Goal: Information Seeking & Learning: Learn about a topic

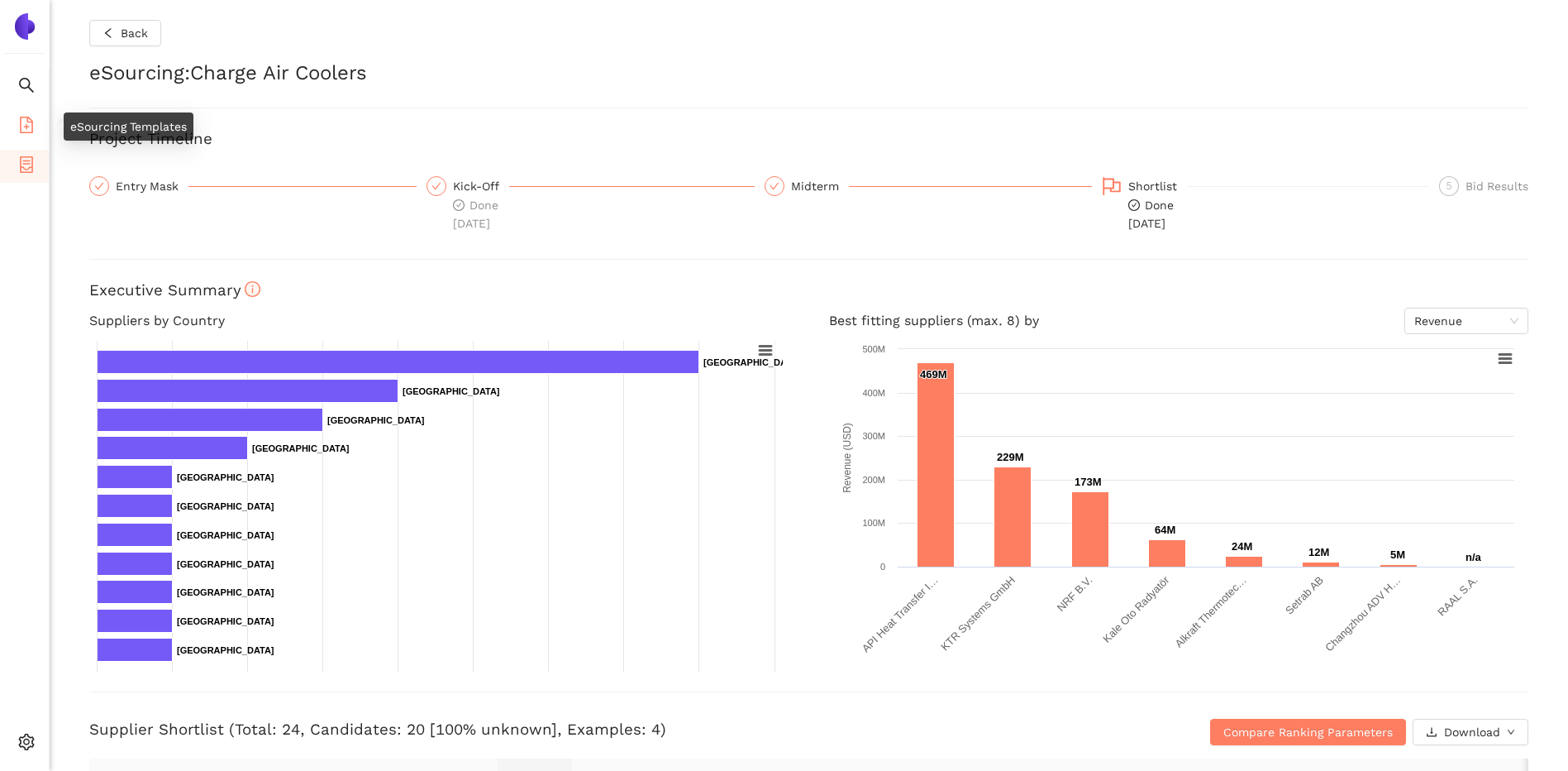
click at [22, 117] on icon "file-add" at bounding box center [26, 125] width 13 height 17
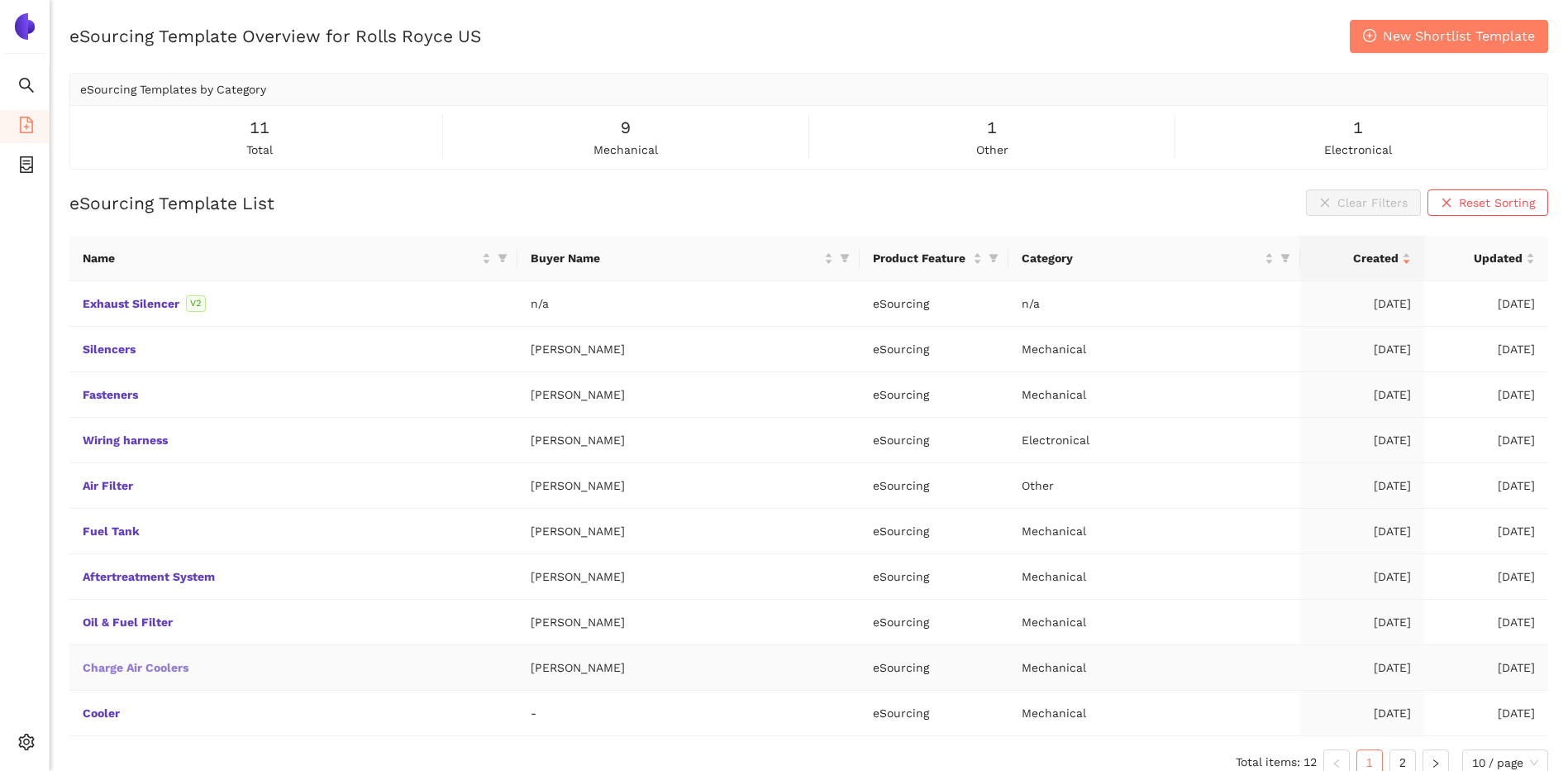
click at [0, 0] on link "Charge Air Coolers" at bounding box center [0, 0] width 0 height 0
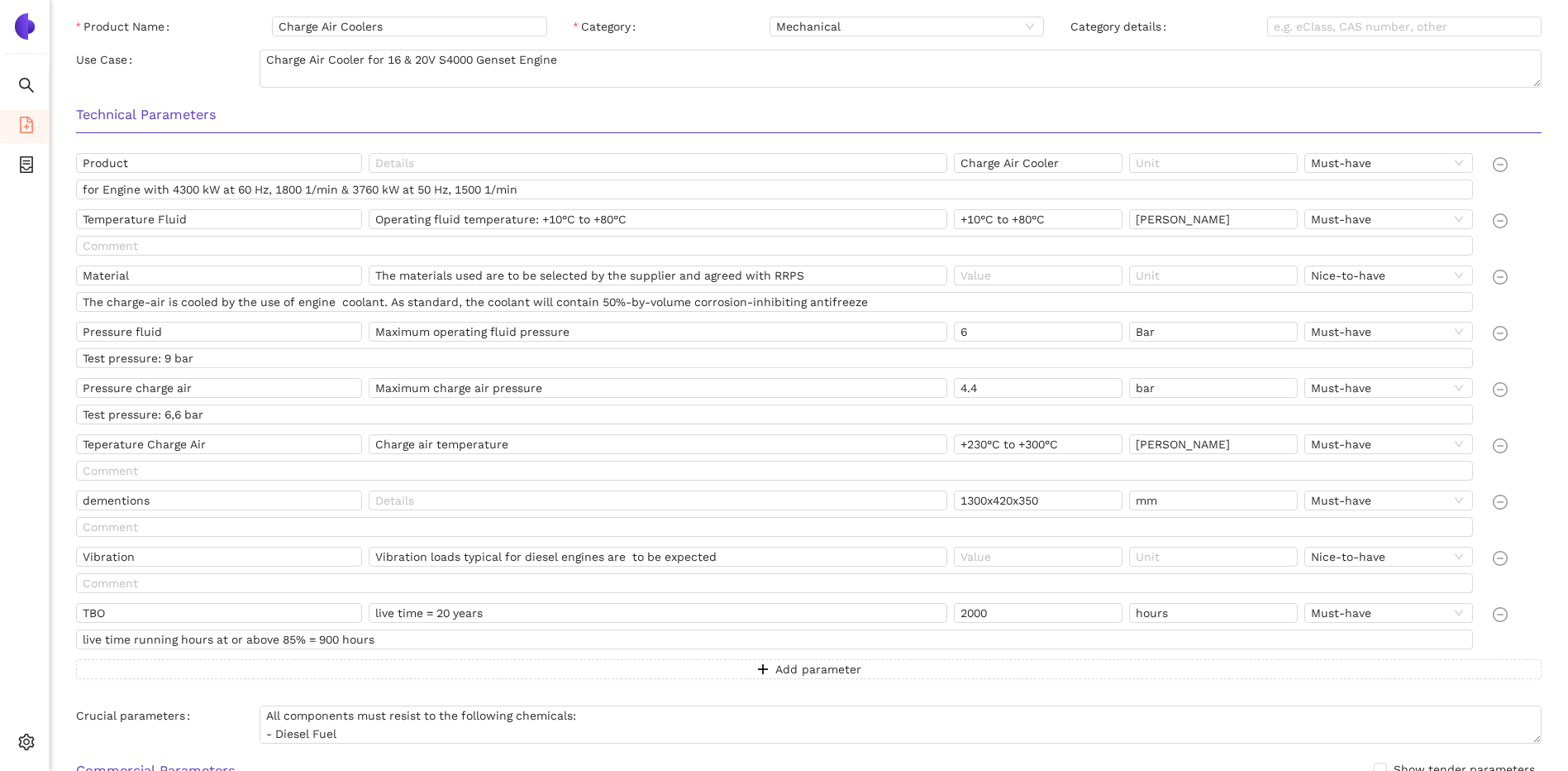
scroll to position [331, 0]
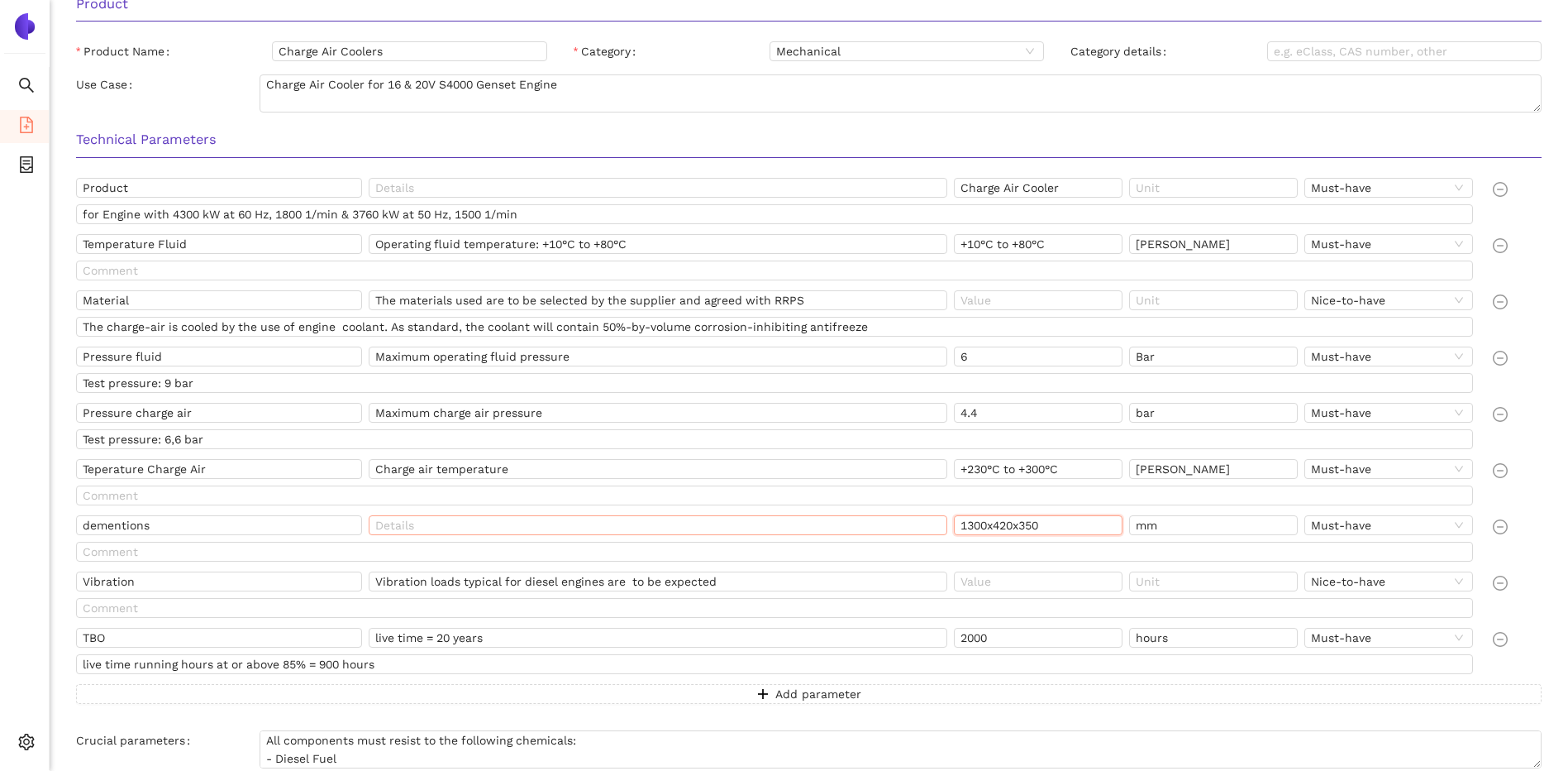
drag, startPoint x: 1096, startPoint y: 521, endPoint x: 920, endPoint y: 523, distance: 176.0
click at [920, 523] on div "dementions 1300x420x350 mm Must-have" at bounding box center [778, 528] width 1404 height 27
click at [29, 162] on icon "container" at bounding box center [26, 164] width 17 height 17
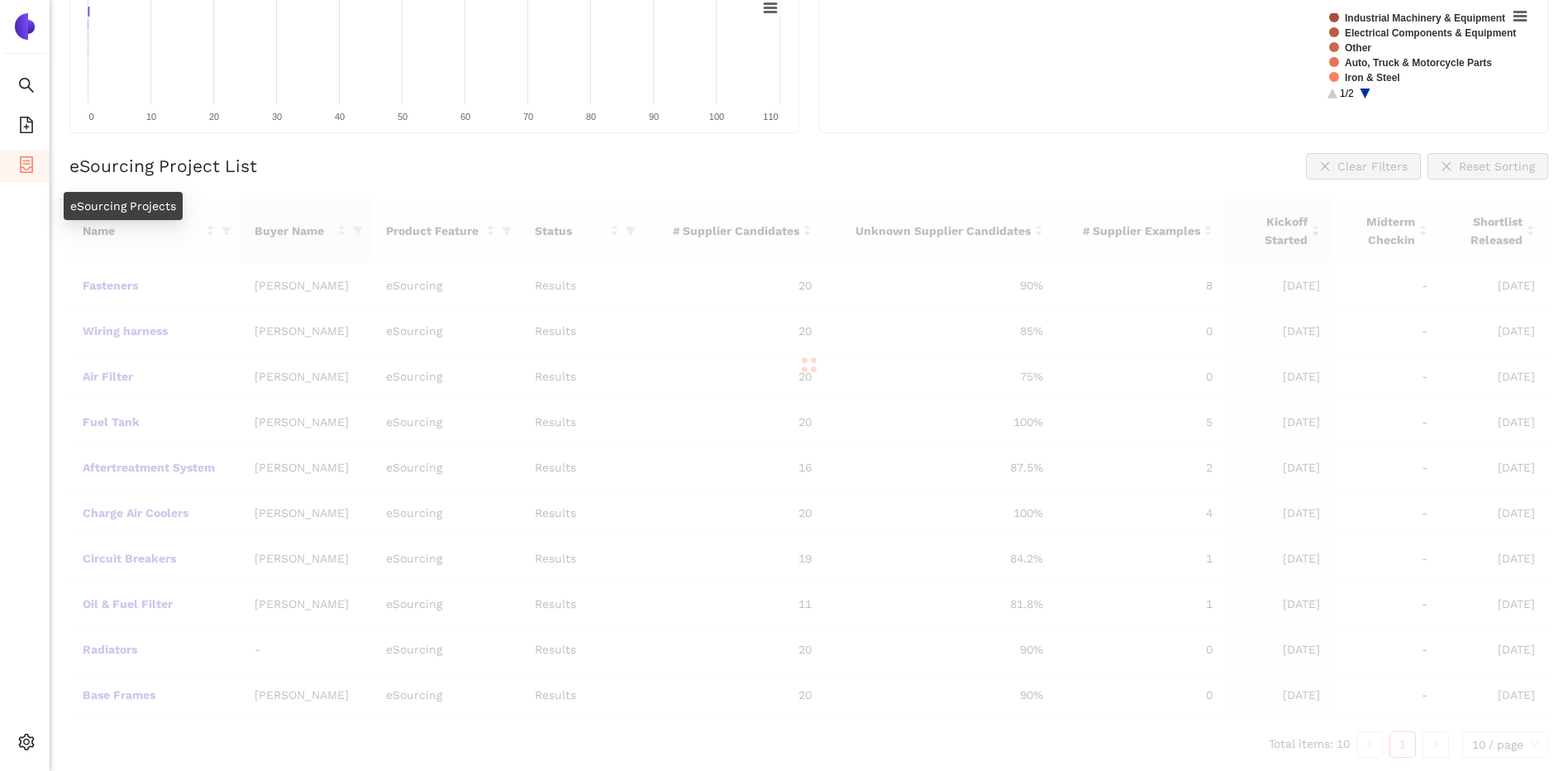
scroll to position [225, 0]
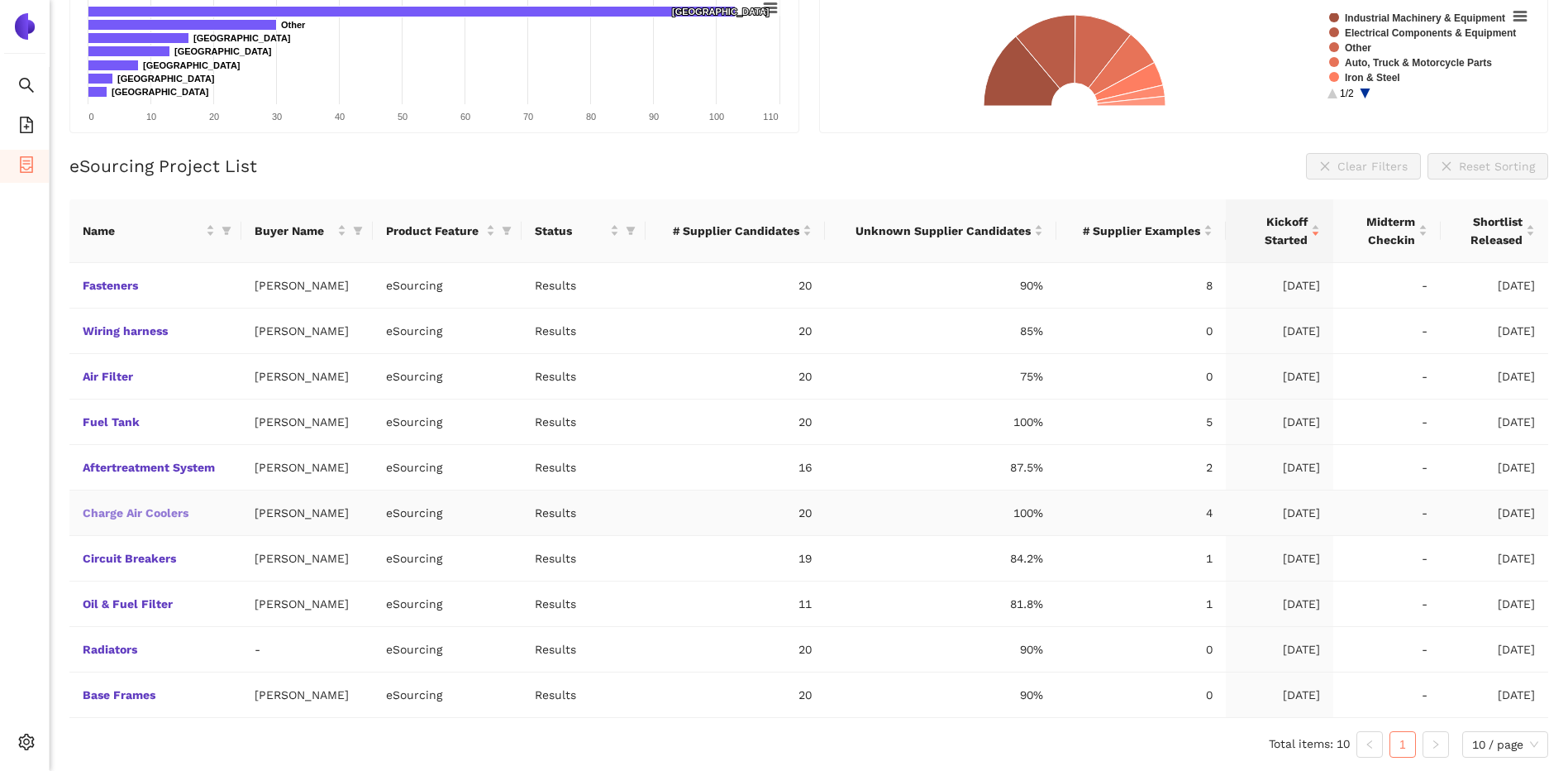
click at [0, 0] on link "Charge Air Coolers" at bounding box center [0, 0] width 0 height 0
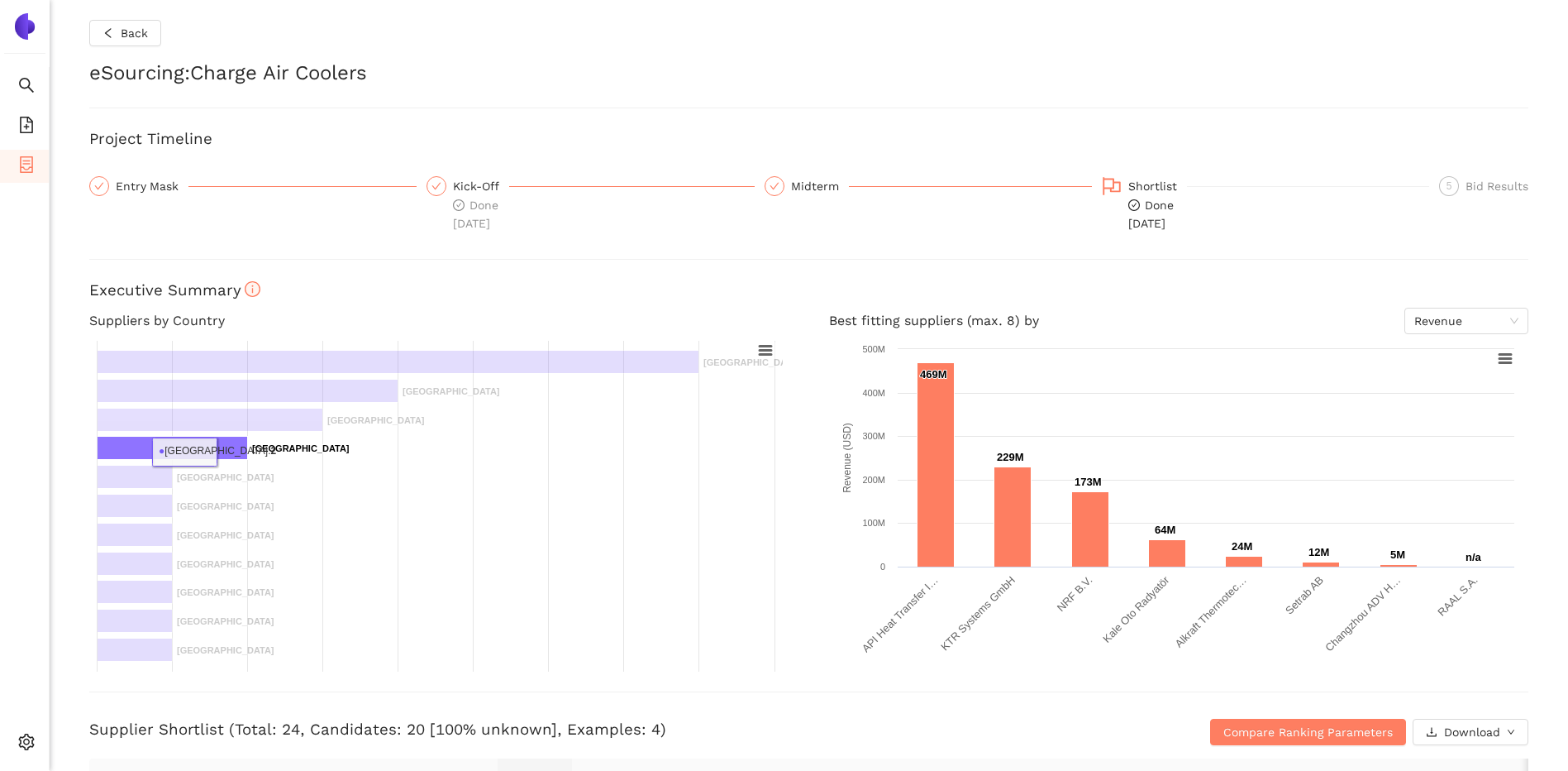
click at [220, 452] on rect at bounding box center [172, 448] width 151 height 23
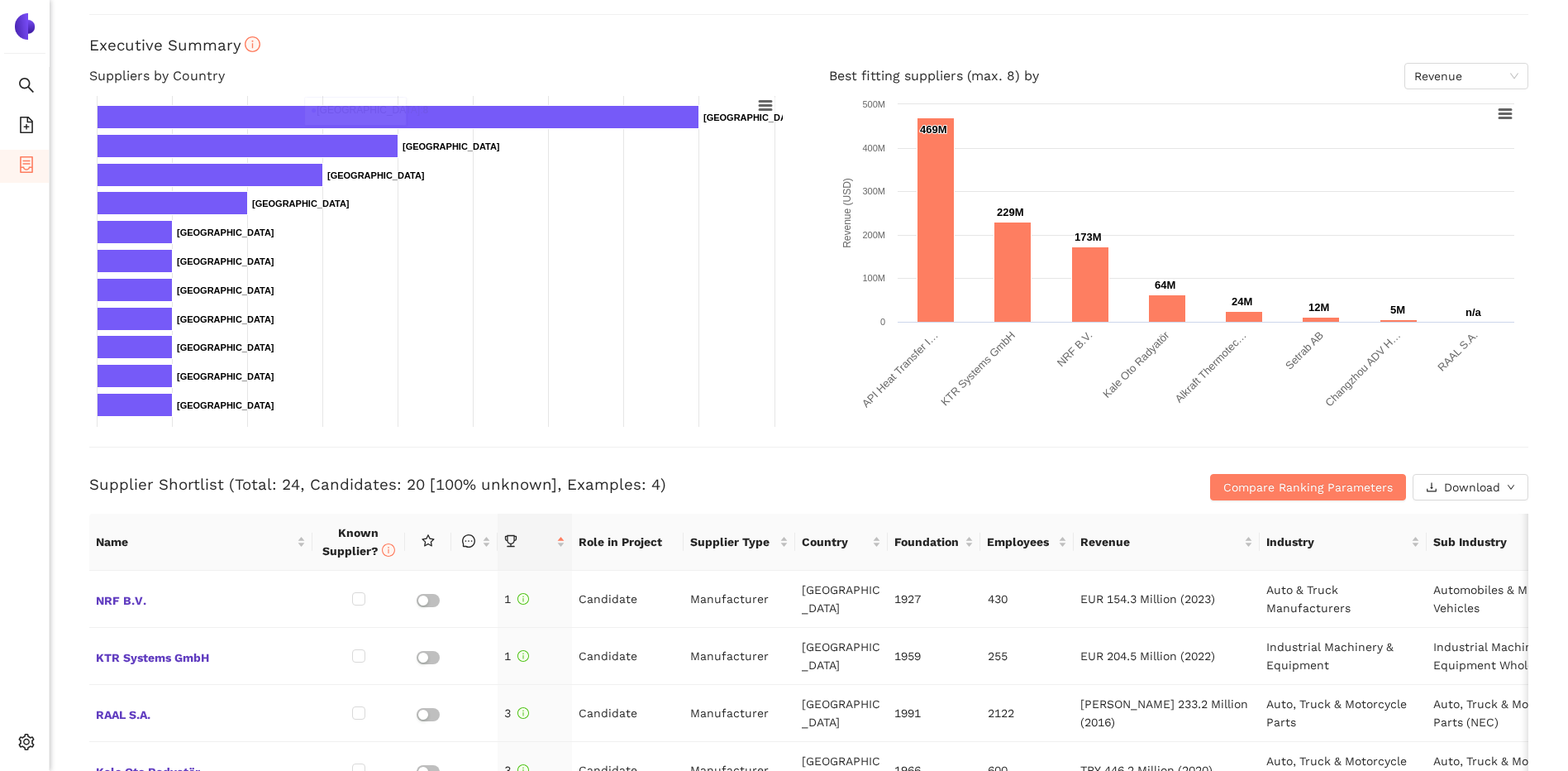
scroll to position [248, 0]
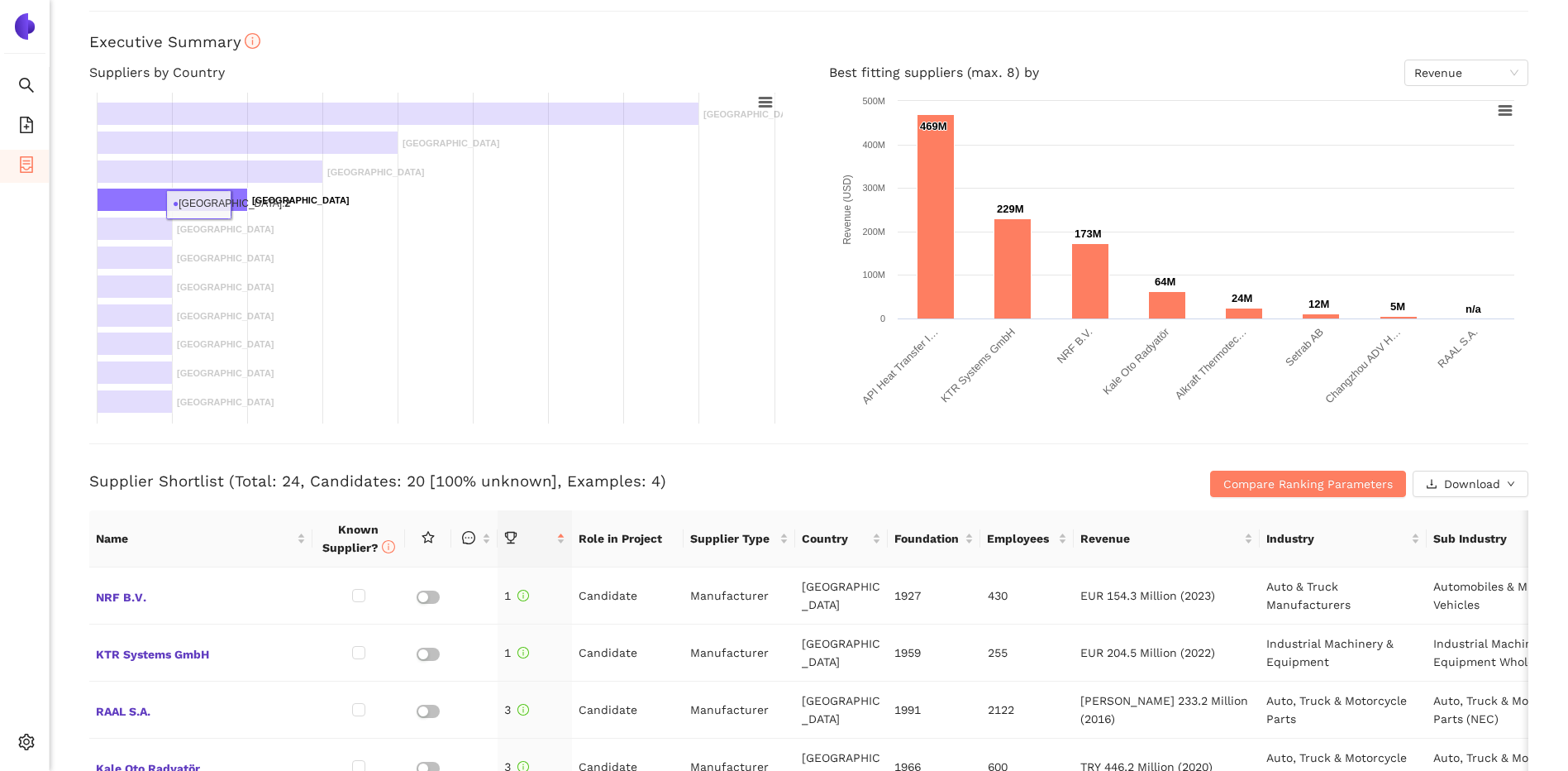
click at [235, 204] on rect at bounding box center [172, 200] width 151 height 23
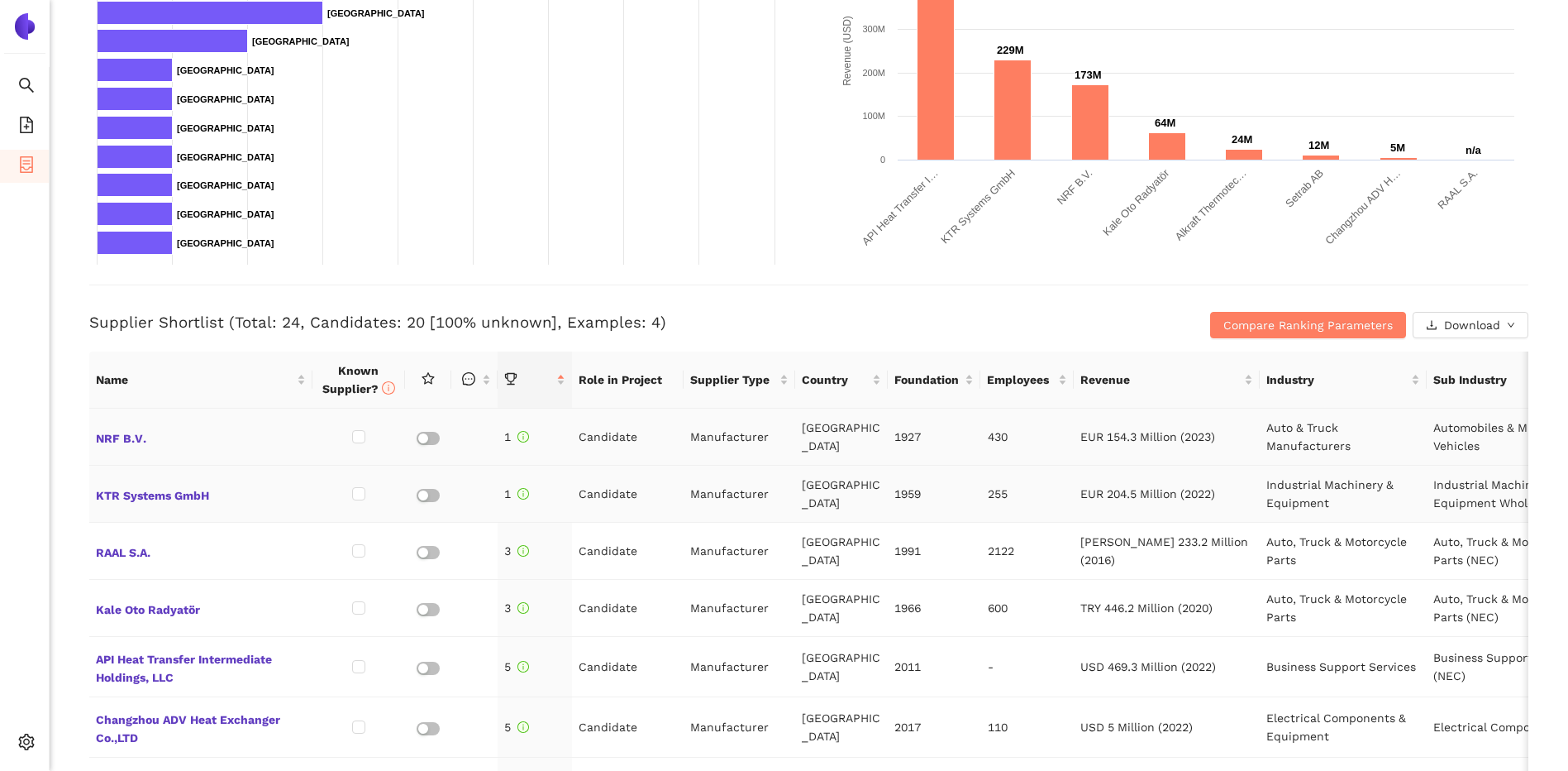
scroll to position [413, 0]
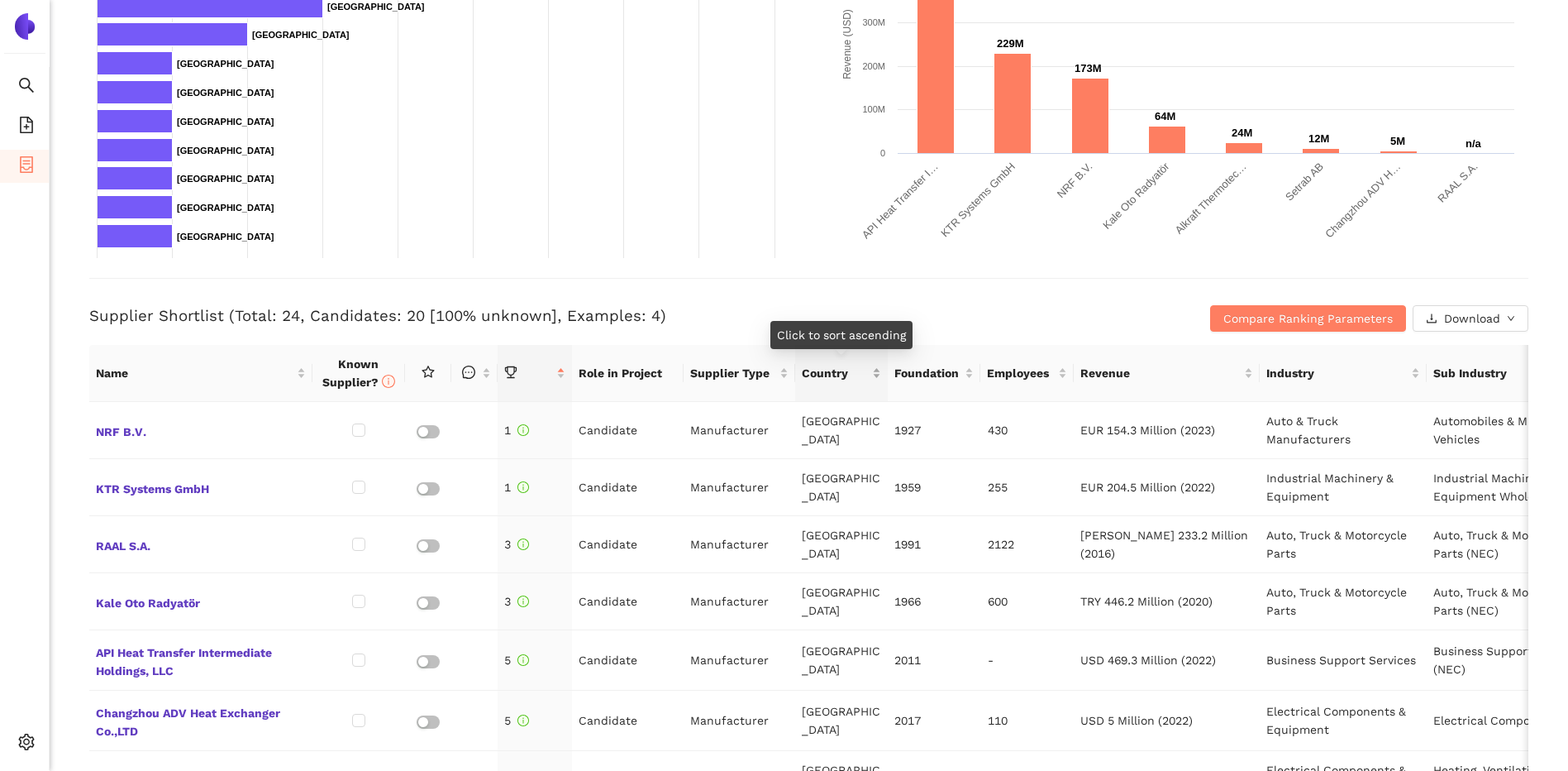
click at [851, 376] on span "Country" at bounding box center [835, 373] width 67 height 18
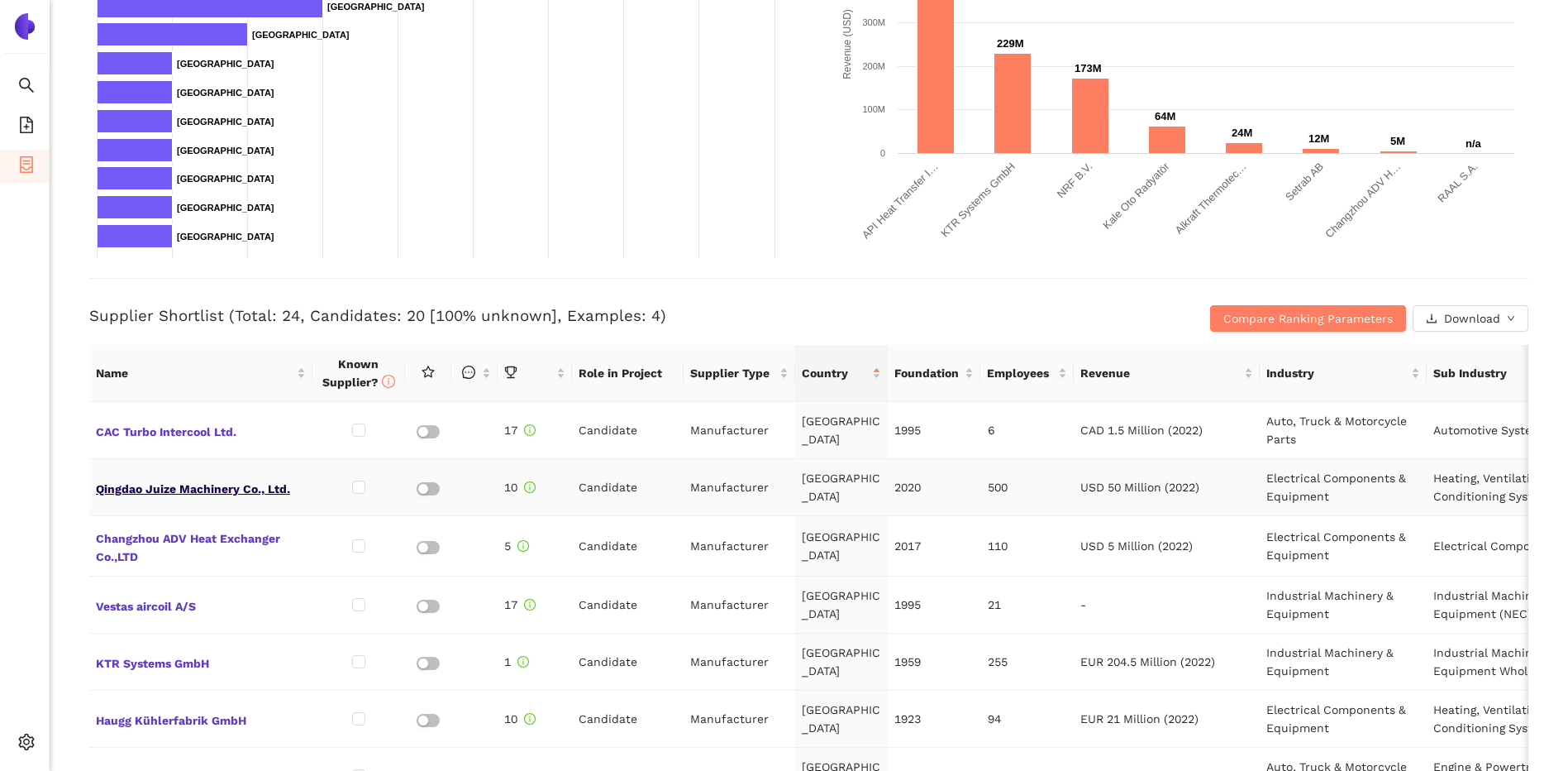
click at [255, 488] on span "Qingdao Juize Machinery Co., Ltd." at bounding box center [201, 487] width 210 height 21
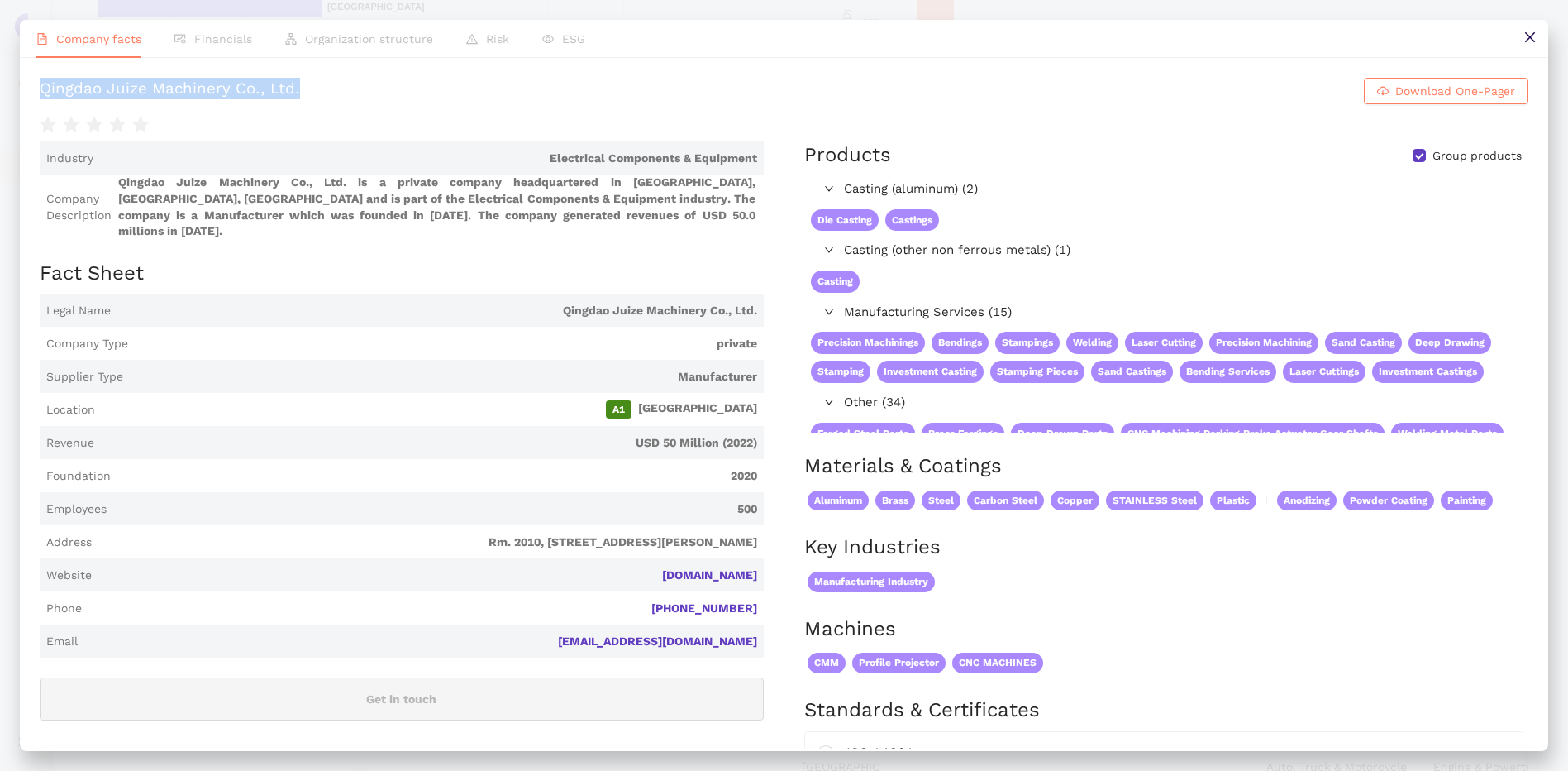
drag, startPoint x: 496, startPoint y: 95, endPoint x: 34, endPoint y: 96, distance: 462.0
click at [34, 96] on div "Qingdao Juize Machinery Co., Ltd. Download One-Pager Industry Electrical Compon…" at bounding box center [784, 403] width 1529 height 692
copy div "Qingdao Juize Machinery Co., Ltd."
click at [0, 0] on link "[DOMAIN_NAME]" at bounding box center [0, 0] width 0 height 0
drag, startPoint x: 752, startPoint y: 444, endPoint x: 12, endPoint y: 432, distance: 740.1
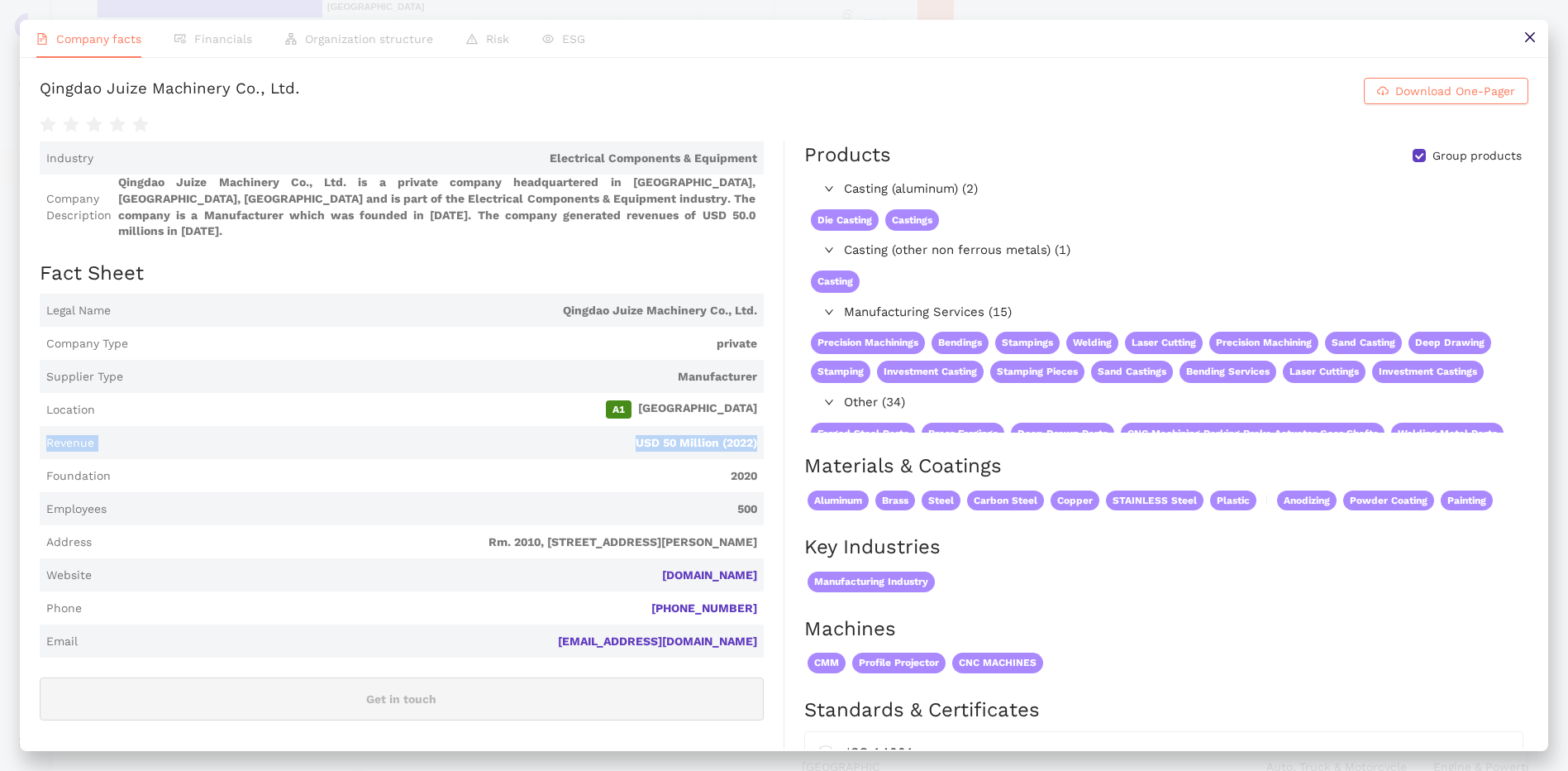
click at [12, 432] on div "Company facts Financials Organization structure Risk ESG Qingdao Juize Machiner…" at bounding box center [784, 386] width 1568 height 771
click at [491, 419] on span "Location A1 [GEOGRAPHIC_DATA]" at bounding box center [401, 409] width 724 height 33
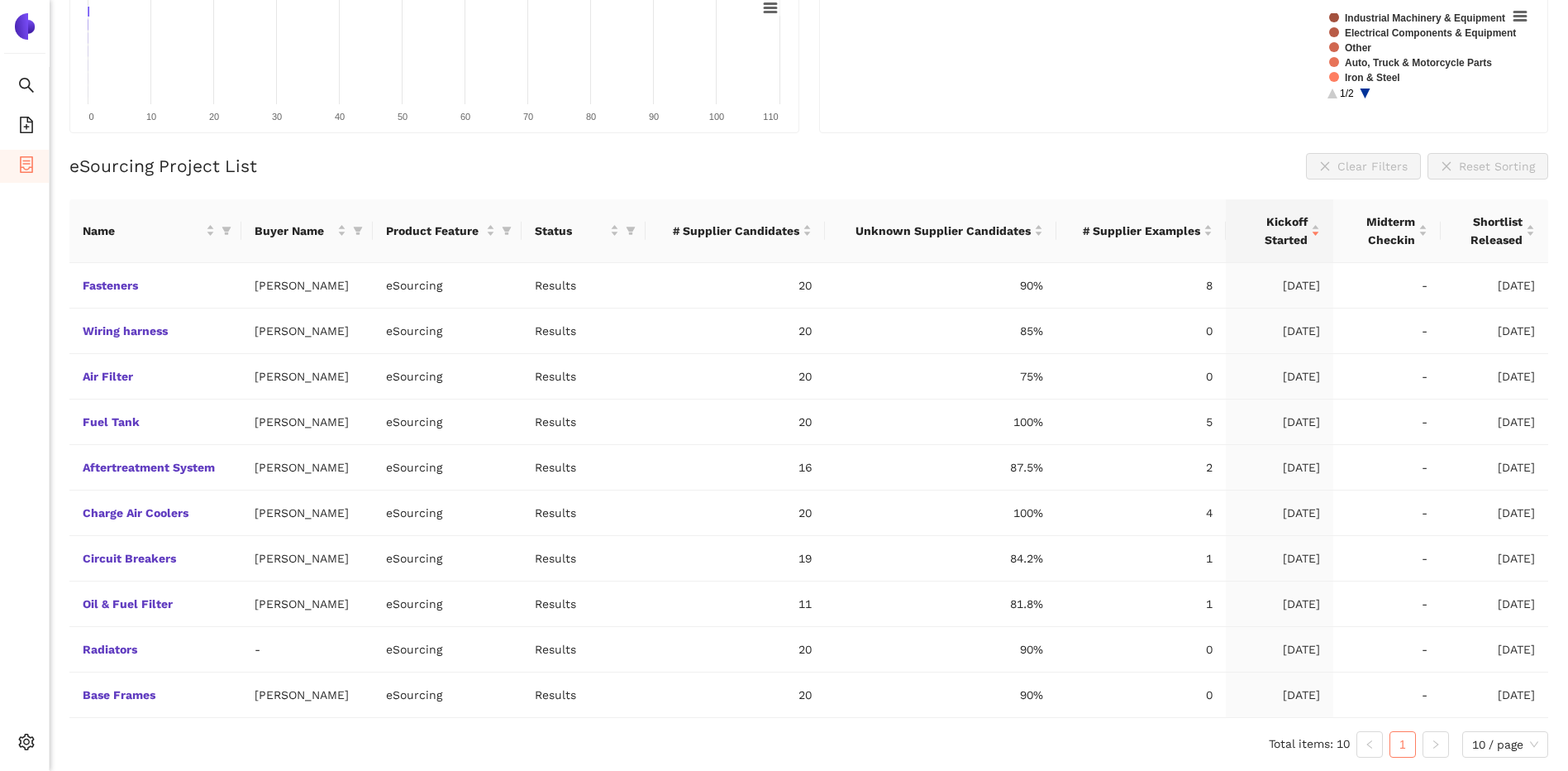
scroll to position [165, 0]
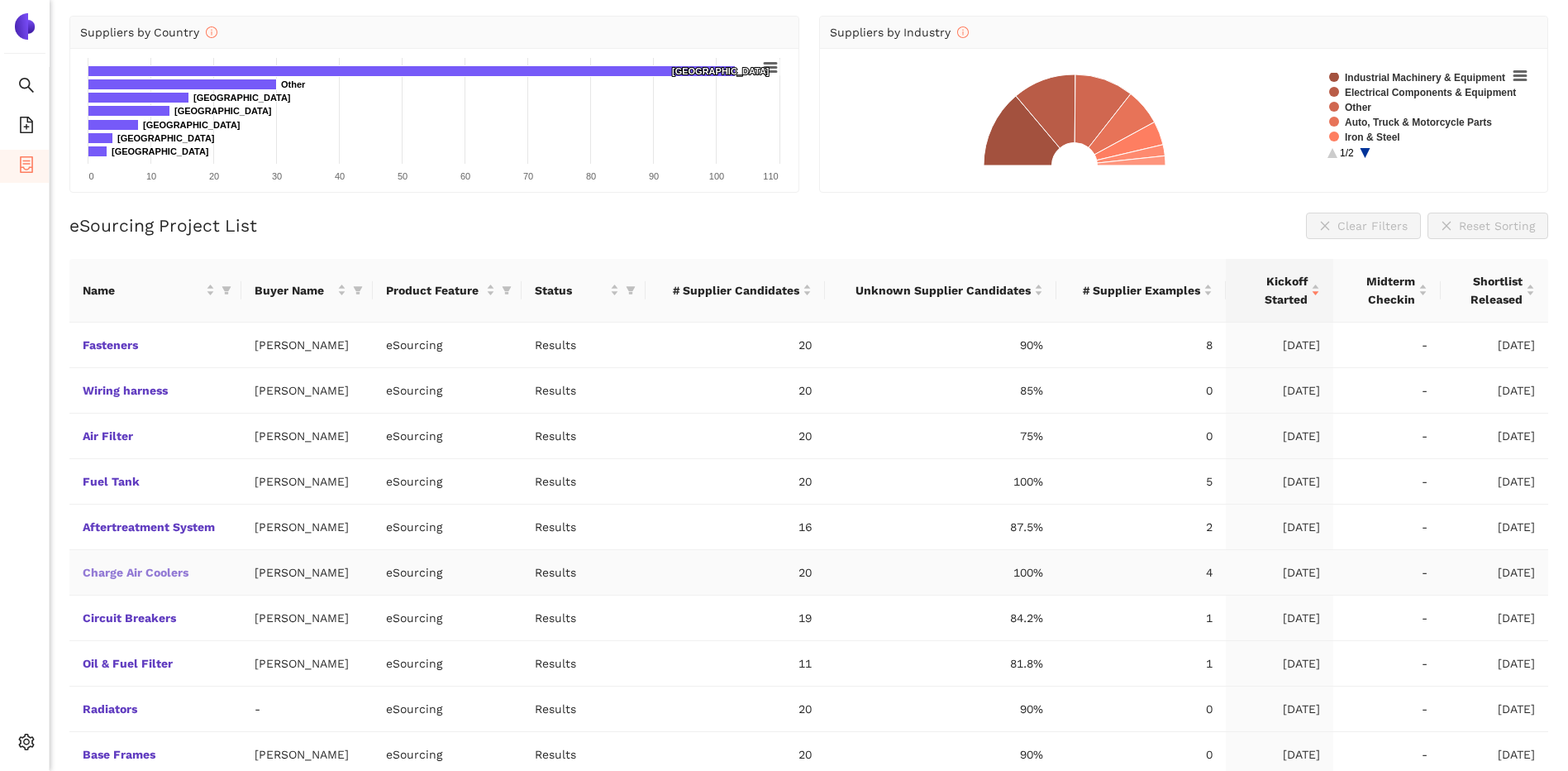
click at [0, 0] on link "Charge Air Coolers" at bounding box center [0, 0] width 0 height 0
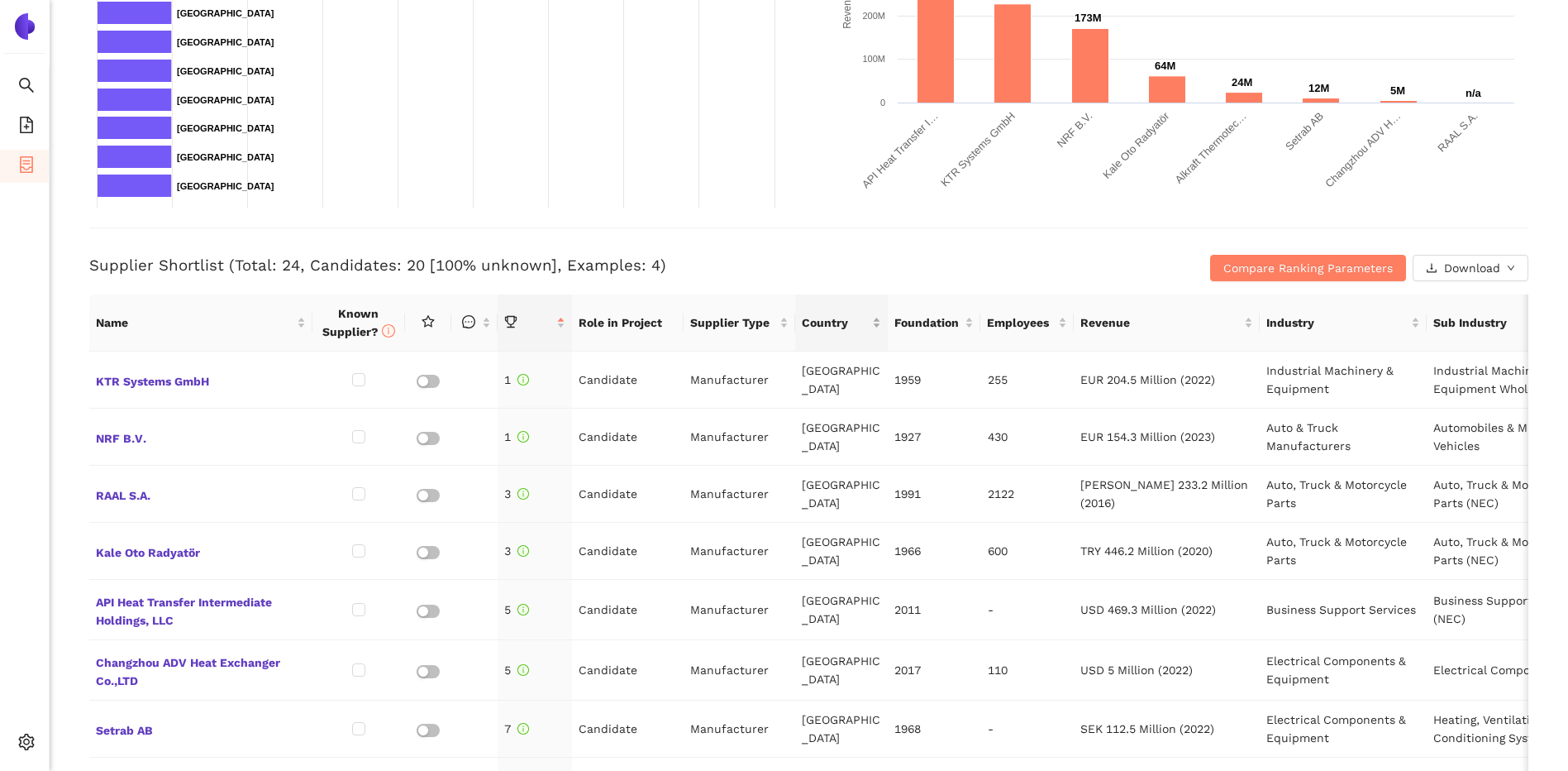
scroll to position [496, 0]
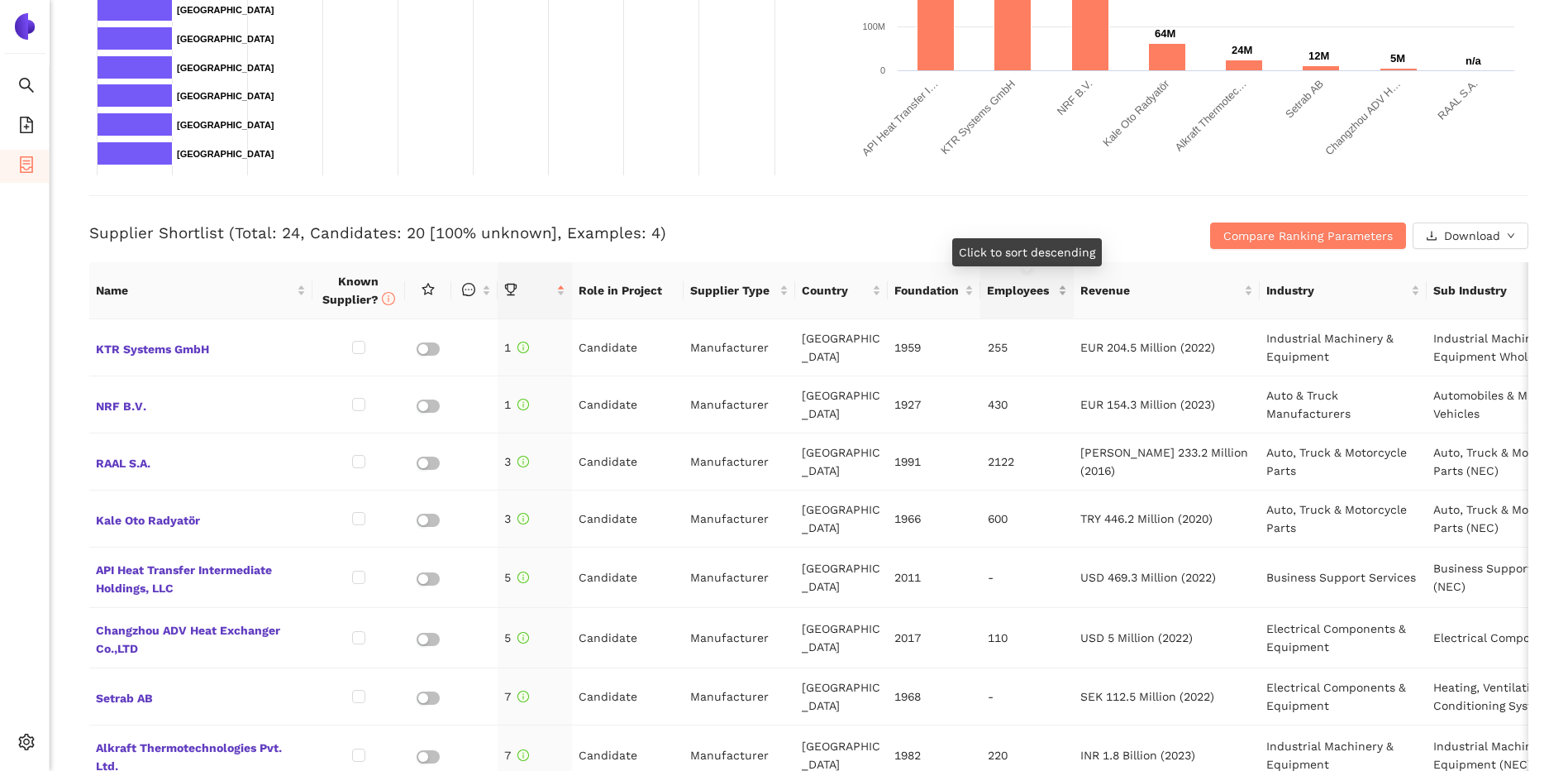
click at [1052, 299] on span "Employees" at bounding box center [1020, 290] width 67 height 18
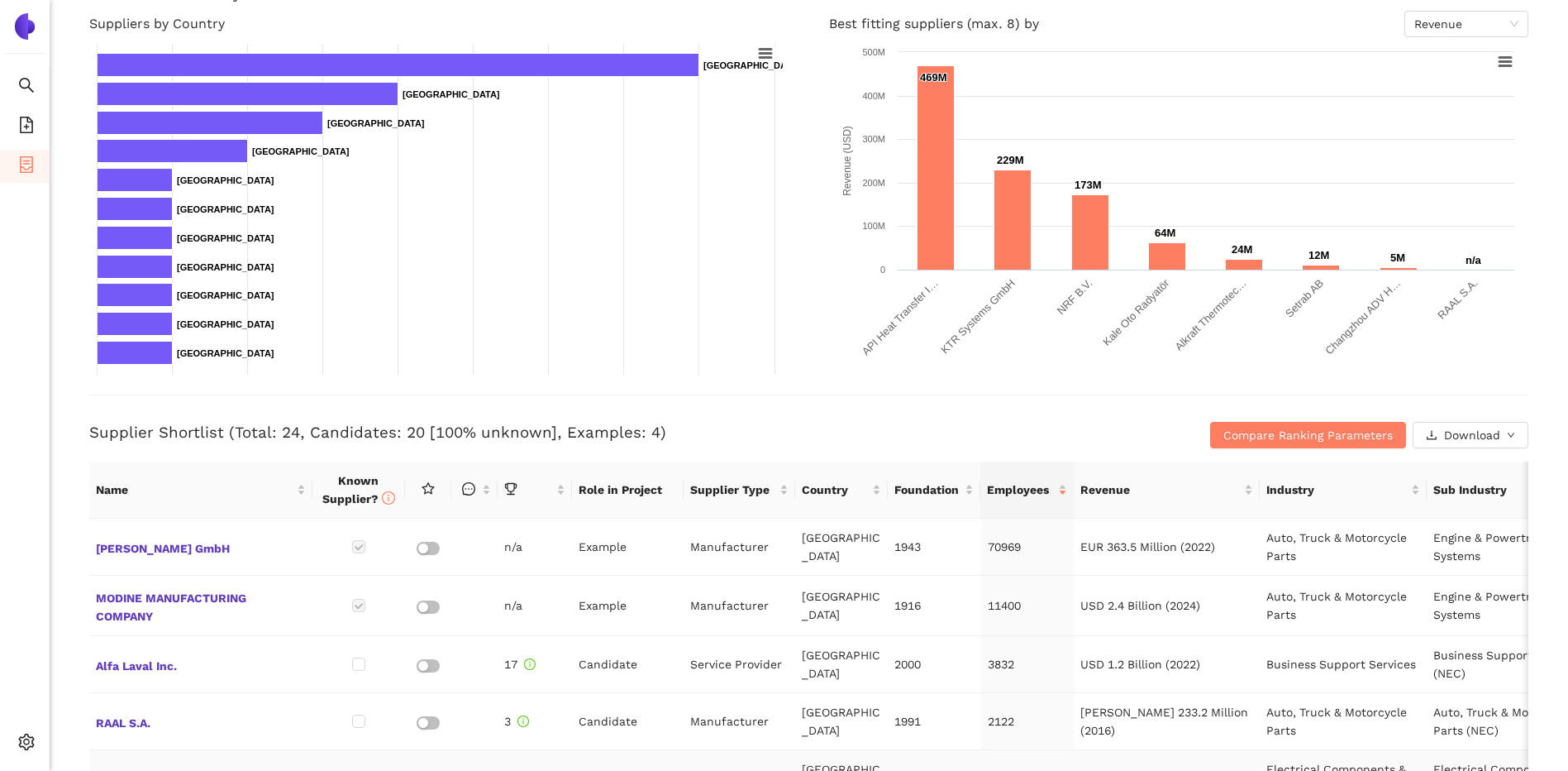
scroll to position [0, 0]
